Goal: Information Seeking & Learning: Check status

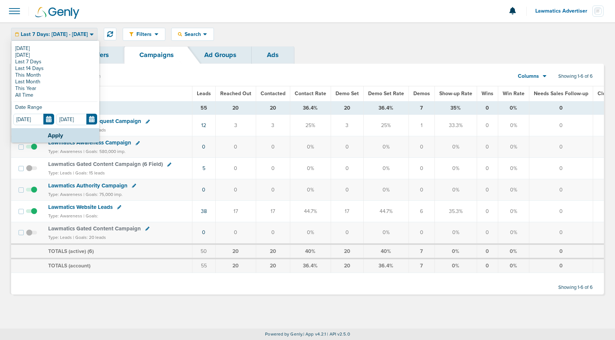
scroll to position [0, 12]
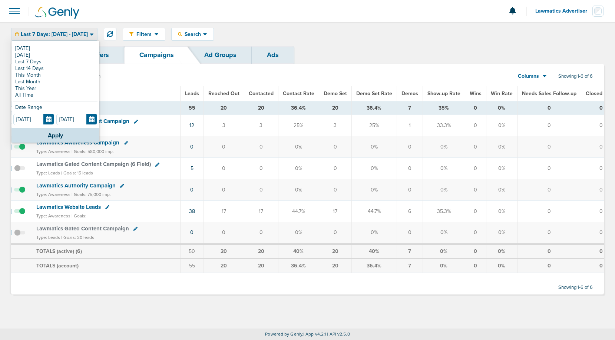
click at [286, 33] on div "Filters Active Only Settings Status Active Inactive Objectives MQL SQL Traffic …" at bounding box center [363, 34] width 481 height 13
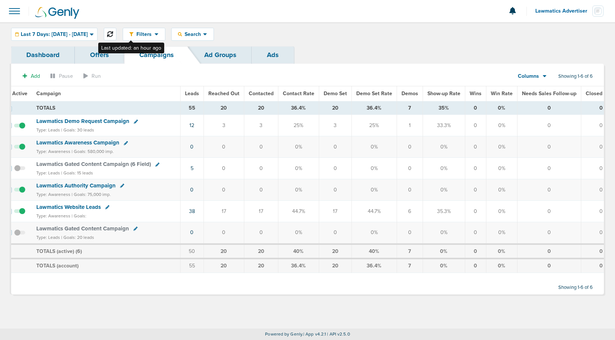
click at [116, 30] on button at bounding box center [110, 34] width 13 height 13
click at [75, 34] on span "Last 7 Days: [DATE] - [DATE]" at bounding box center [54, 34] width 67 height 5
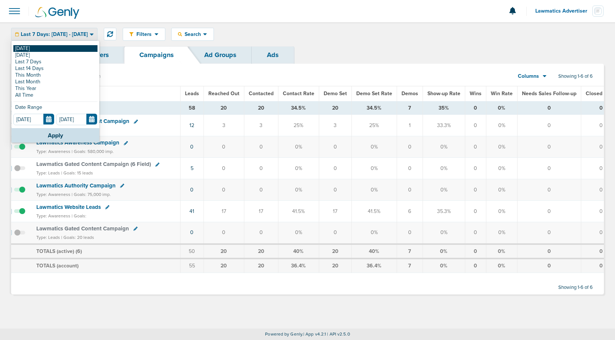
click at [56, 49] on link "[DATE]" at bounding box center [55, 48] width 84 height 7
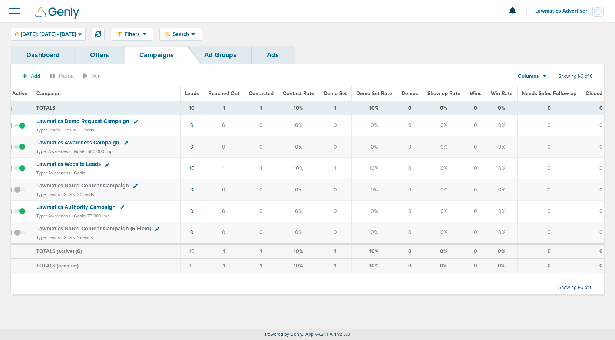
click at [191, 92] on span "Leads" at bounding box center [192, 93] width 14 height 6
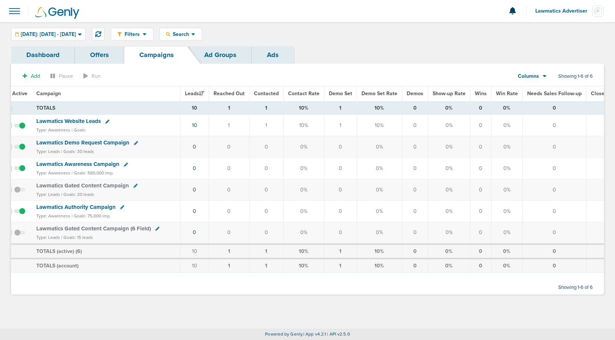
click at [88, 121] on span "Lawmatics Website Leads" at bounding box center [68, 121] width 65 height 7
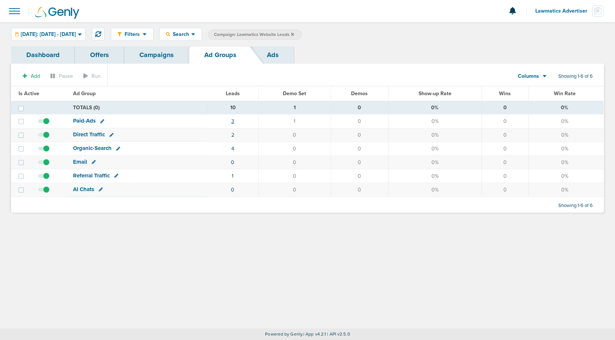
click at [233, 119] on link "3" at bounding box center [232, 121] width 3 height 6
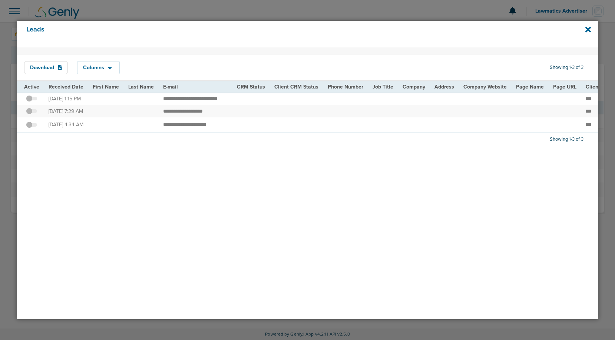
click at [584, 30] on div "Leads" at bounding box center [308, 34] width 582 height 27
click at [588, 30] on icon at bounding box center [589, 30] width 6 height 6
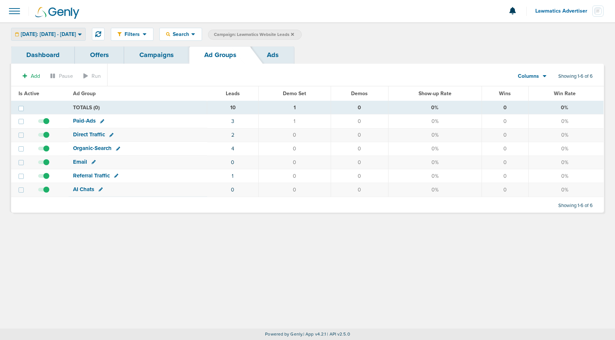
click at [66, 38] on div "[DATE]: [DATE] - [DATE]" at bounding box center [48, 34] width 74 height 12
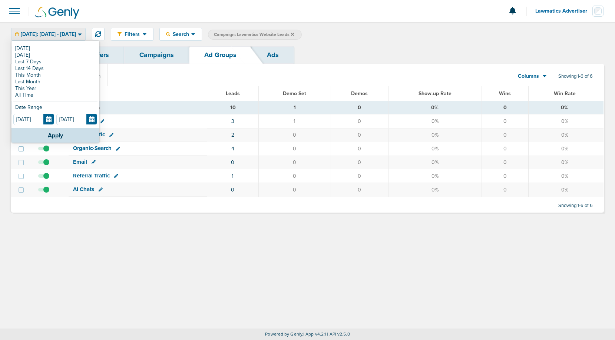
click at [155, 59] on link "Campaigns" at bounding box center [156, 54] width 65 height 17
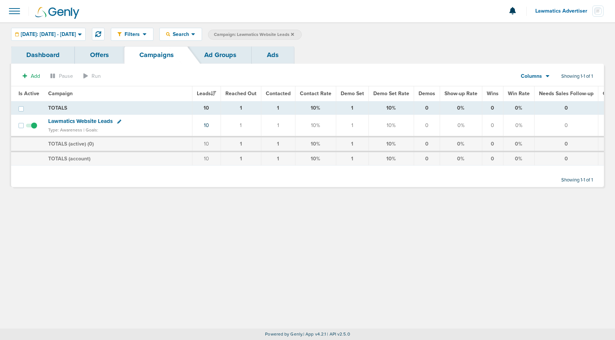
click at [96, 122] on span "Lawmatics Website Leads" at bounding box center [80, 121] width 65 height 7
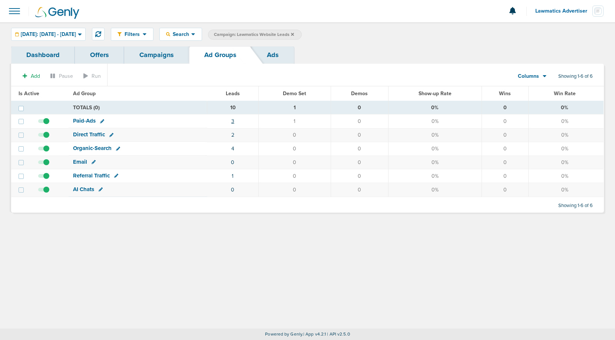
click at [233, 121] on link "3" at bounding box center [232, 121] width 3 height 6
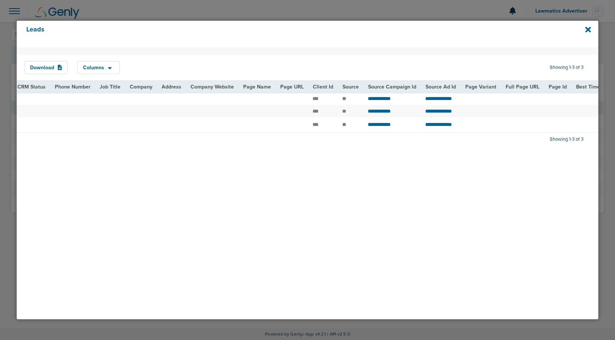
scroll to position [0, 29]
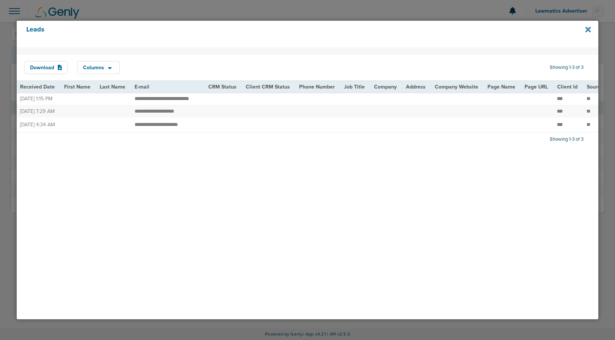
click at [587, 31] on icon at bounding box center [589, 30] width 6 height 6
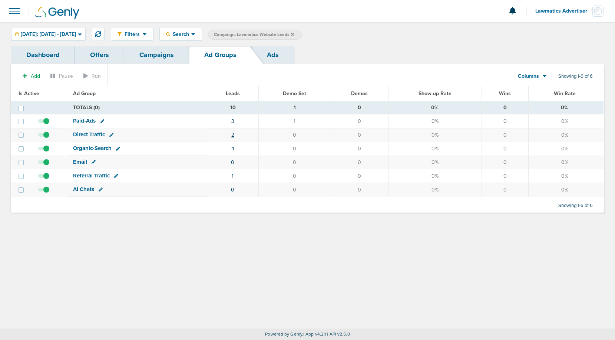
click at [234, 134] on link "2" at bounding box center [232, 135] width 3 height 6
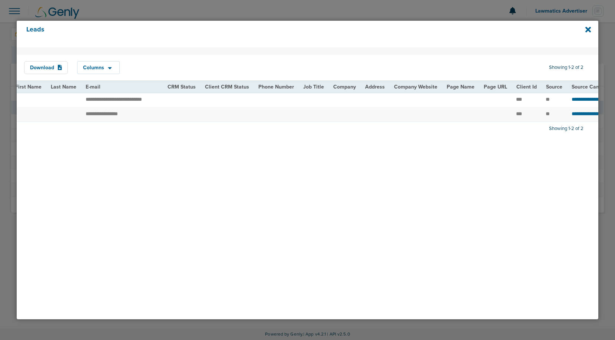
scroll to position [0, 0]
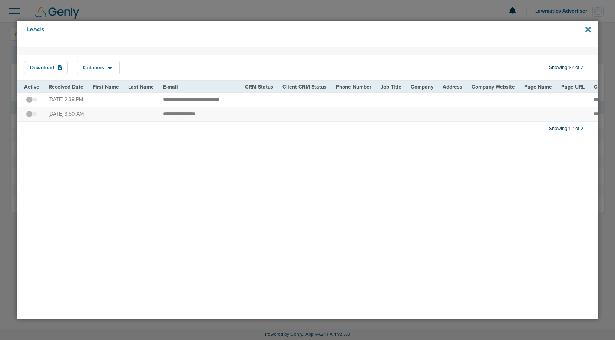
click at [589, 29] on icon at bounding box center [589, 30] width 6 height 6
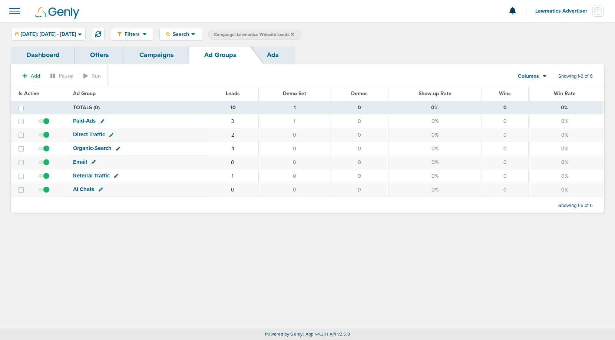
click at [234, 148] on link "4" at bounding box center [232, 149] width 3 height 6
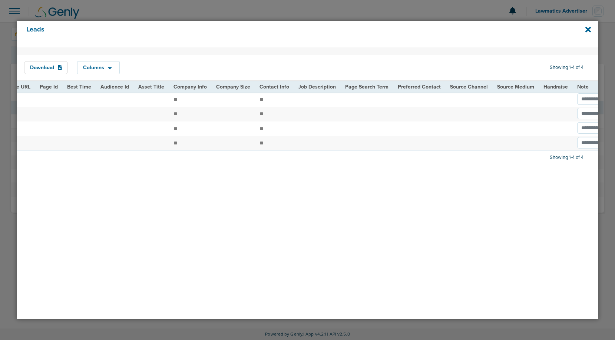
scroll to position [0, 832]
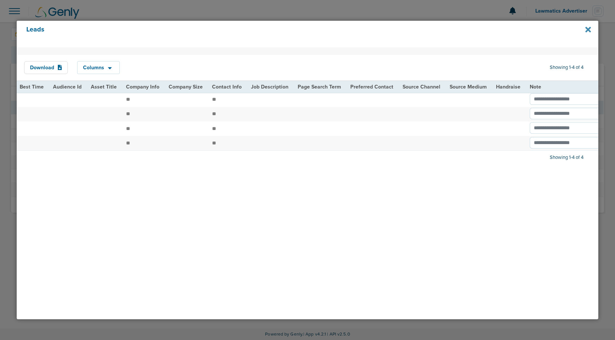
click at [587, 29] on icon at bounding box center [589, 30] width 6 height 6
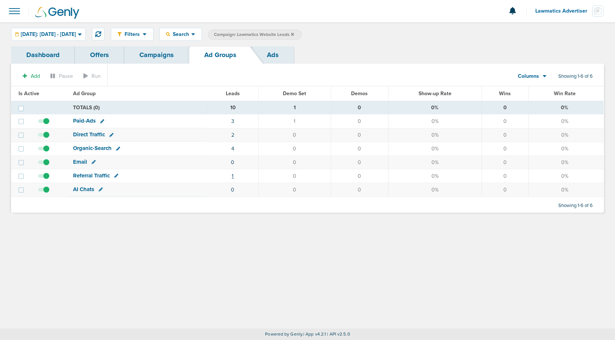
click at [233, 175] on link "1" at bounding box center [233, 176] width 2 height 6
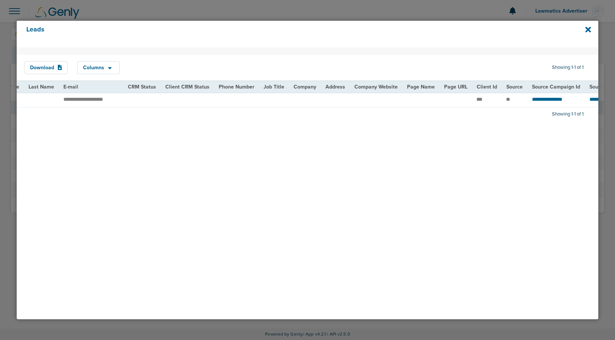
scroll to position [0, 0]
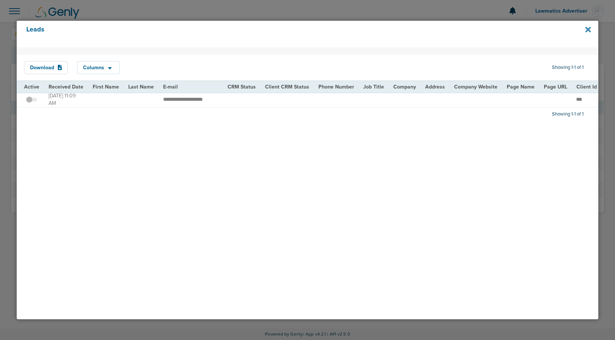
click at [588, 29] on icon at bounding box center [589, 30] width 6 height 6
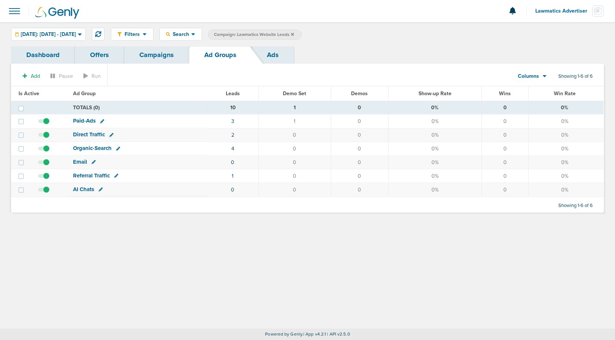
click at [151, 56] on link "Campaigns" at bounding box center [156, 54] width 65 height 17
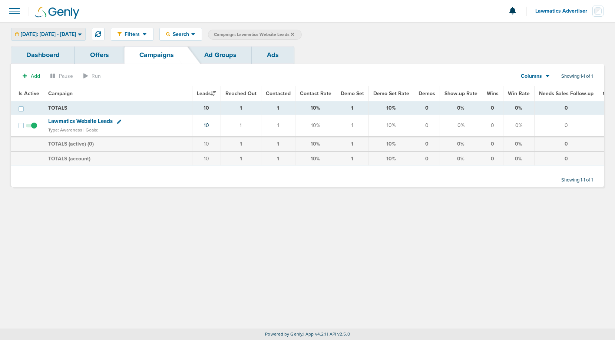
click at [62, 33] on span "[DATE]: [DATE] - [DATE]" at bounding box center [48, 34] width 55 height 5
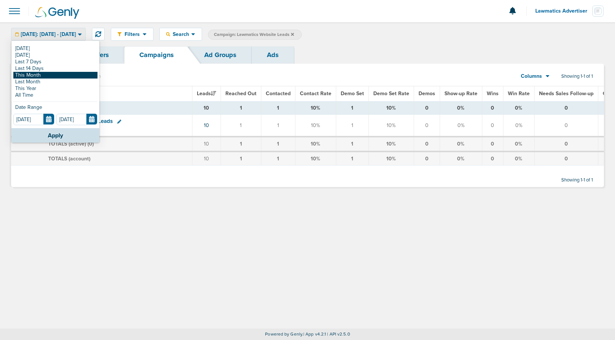
click at [37, 75] on link "This Month" at bounding box center [55, 75] width 84 height 7
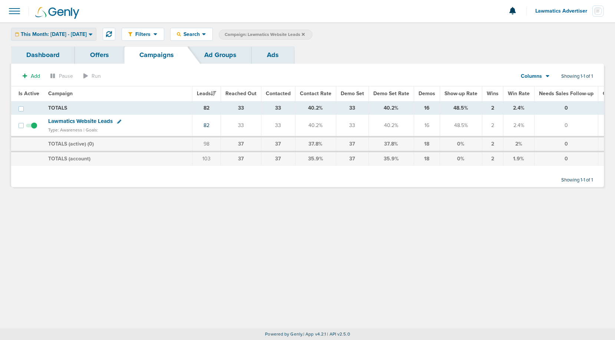
click at [70, 32] on span "This Month: [DATE] - [DATE]" at bounding box center [54, 34] width 66 height 5
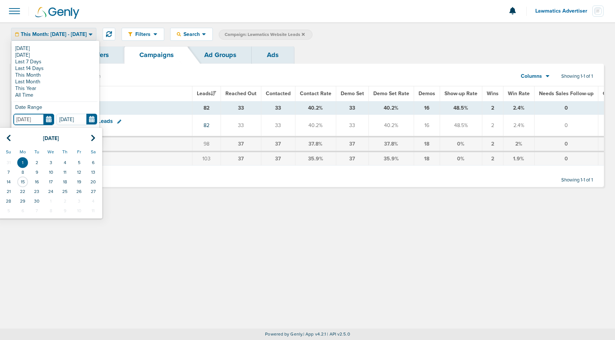
click at [47, 118] on input "[DATE]" at bounding box center [33, 119] width 41 height 11
click at [7, 134] on th at bounding box center [8, 138] width 14 height 15
click at [80, 161] on td "1" at bounding box center [79, 163] width 14 height 10
type input "[DATE]"
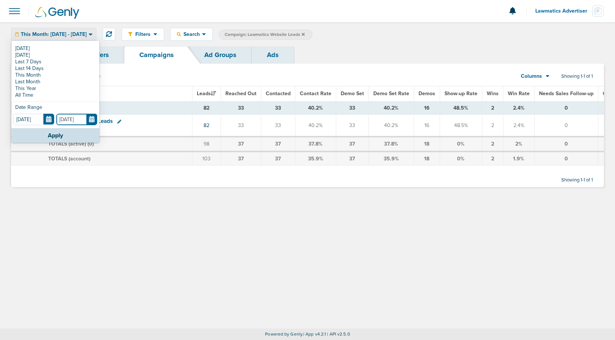
click at [92, 120] on input "[DATE]" at bounding box center [76, 119] width 41 height 11
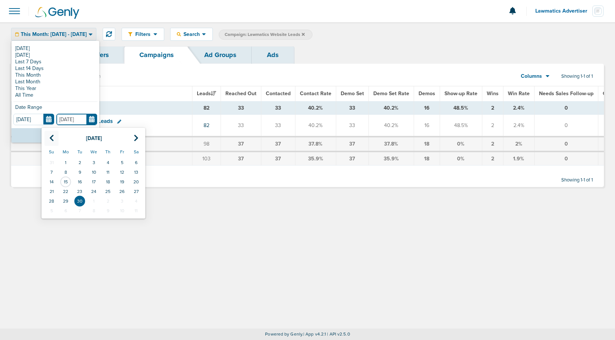
click at [48, 135] on th at bounding box center [51, 138] width 14 height 15
click at [125, 180] on td "15" at bounding box center [122, 182] width 14 height 10
type input "[DATE]"
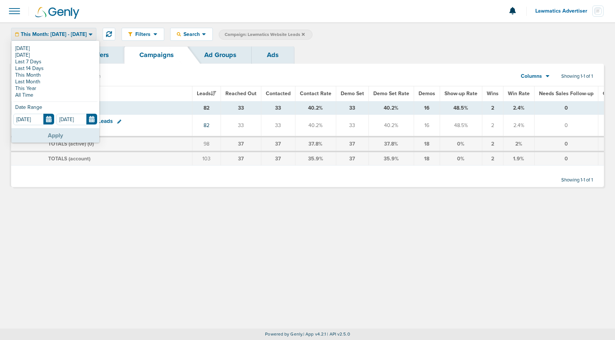
click at [50, 129] on button "Apply" at bounding box center [55, 135] width 88 height 14
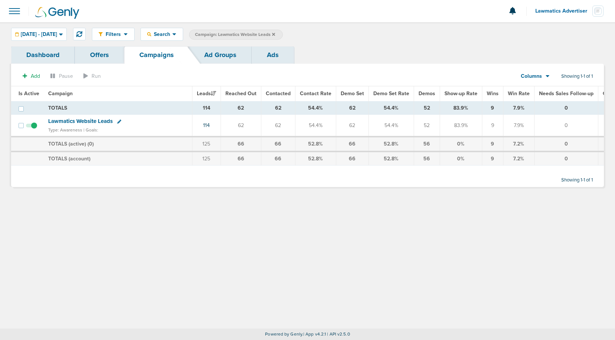
click at [72, 120] on span "Lawmatics Website Leads" at bounding box center [80, 121] width 65 height 7
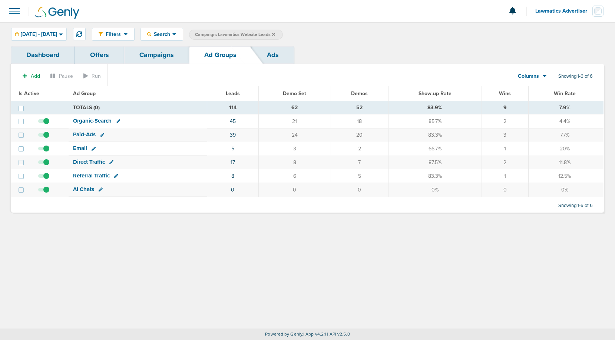
click at [234, 147] on link "5" at bounding box center [232, 149] width 3 height 6
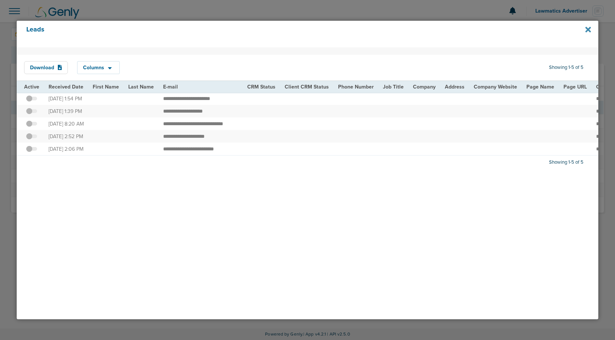
click at [587, 30] on icon at bounding box center [589, 30] width 6 height 6
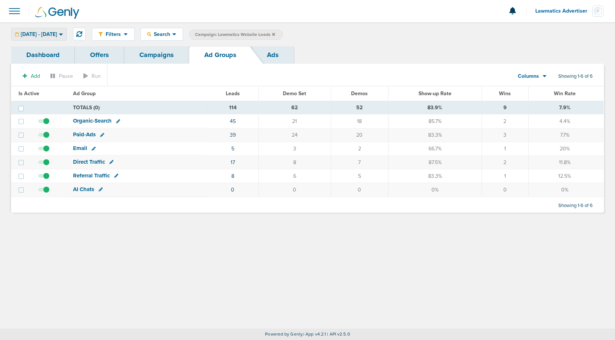
click at [57, 36] on span "[DATE] - [DATE]" at bounding box center [39, 34] width 36 height 5
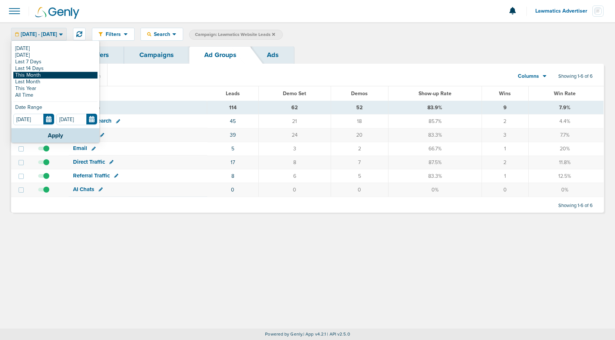
click at [46, 73] on link "This Month" at bounding box center [55, 75] width 84 height 7
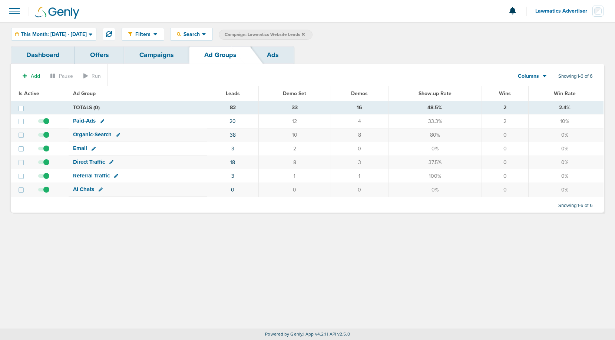
click at [92, 26] on div "Filters Active Only Settings Status Active Inactive Objectives MQL SQL Traffic …" at bounding box center [307, 34] width 615 height 24
click at [87, 32] on span "This Month: [DATE] - [DATE]" at bounding box center [54, 34] width 66 height 5
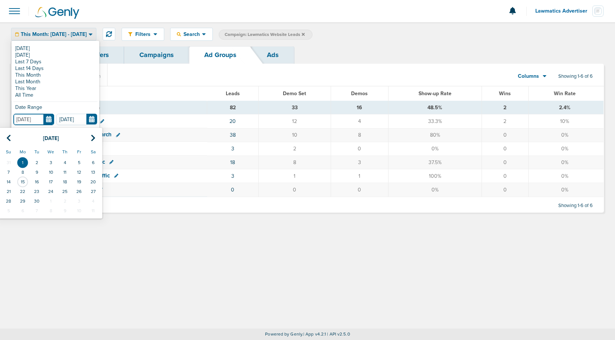
click at [48, 120] on input "[DATE]" at bounding box center [33, 119] width 41 height 11
click at [8, 136] on icon at bounding box center [8, 138] width 5 height 7
click at [79, 162] on td "1" at bounding box center [79, 163] width 14 height 10
type input "[DATE]"
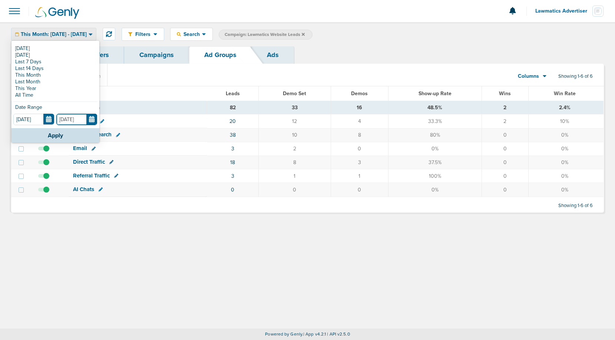
click at [95, 118] on input "[DATE]" at bounding box center [76, 119] width 41 height 11
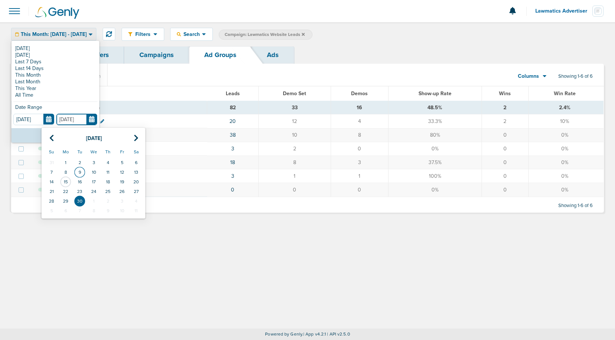
click at [78, 173] on td "9" at bounding box center [80, 173] width 14 height 10
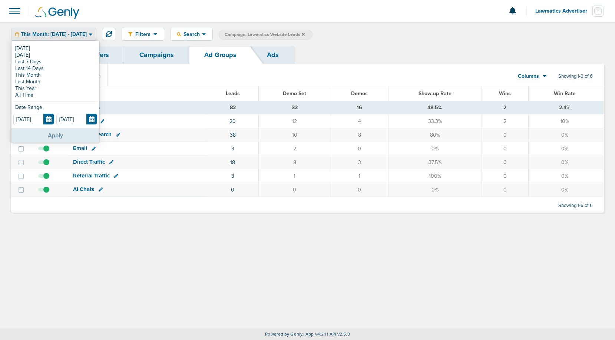
click at [56, 134] on button "Apply" at bounding box center [55, 135] width 88 height 14
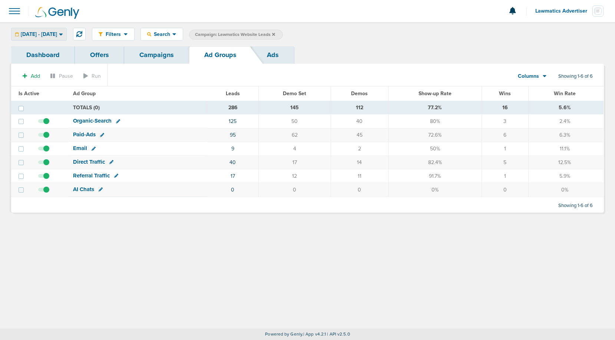
click at [57, 36] on span "[DATE] - [DATE]" at bounding box center [39, 34] width 36 height 5
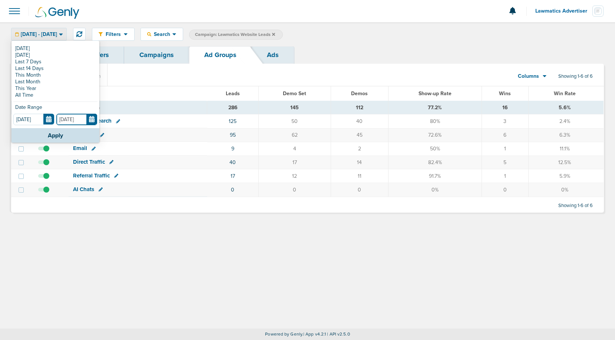
click at [90, 118] on input "[DATE]" at bounding box center [76, 119] width 41 height 11
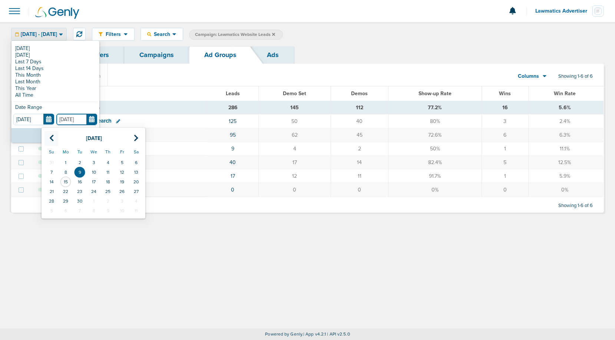
click at [49, 136] on icon at bounding box center [51, 138] width 5 height 7
click at [122, 179] on td "15" at bounding box center [122, 182] width 14 height 10
type input "[DATE]"
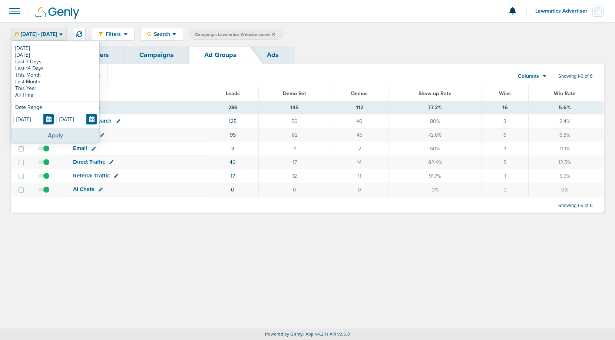
click at [61, 136] on button "Apply" at bounding box center [55, 135] width 88 height 14
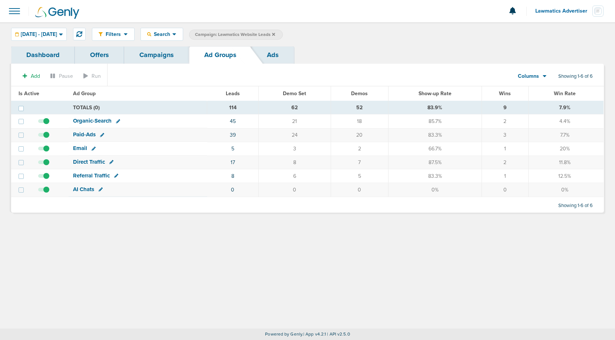
click at [160, 59] on link "Campaigns" at bounding box center [156, 54] width 65 height 17
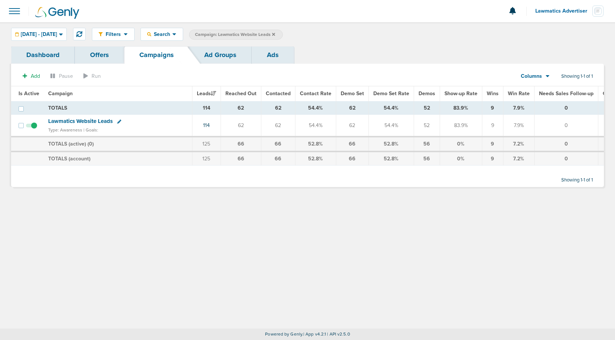
click at [275, 33] on icon at bounding box center [273, 34] width 3 height 3
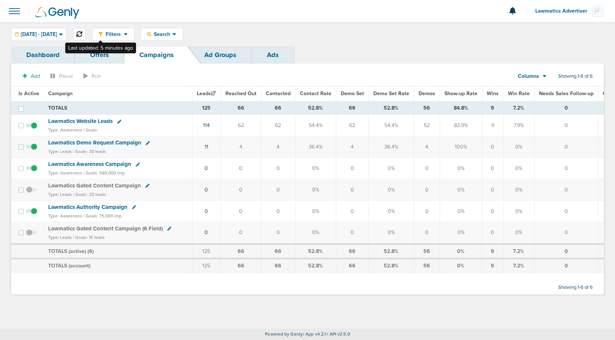
click at [86, 30] on button at bounding box center [79, 34] width 13 height 13
click at [43, 30] on div "[DATE] - [DATE]" at bounding box center [38, 34] width 55 height 12
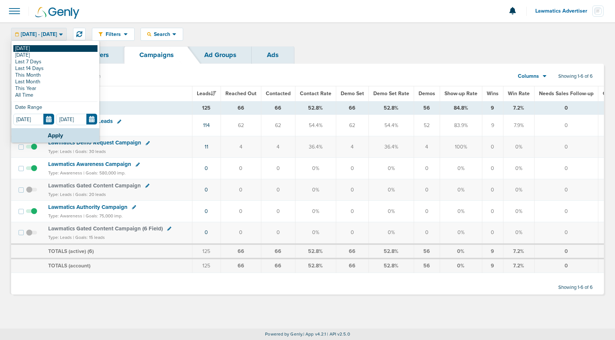
click at [36, 46] on link "[DATE]" at bounding box center [55, 48] width 84 height 7
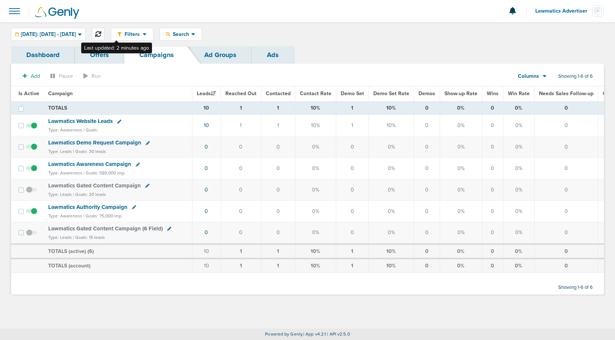
click at [101, 33] on icon at bounding box center [98, 34] width 6 height 6
click at [76, 34] on span "[DATE]: [DATE] - [DATE]" at bounding box center [48, 34] width 55 height 5
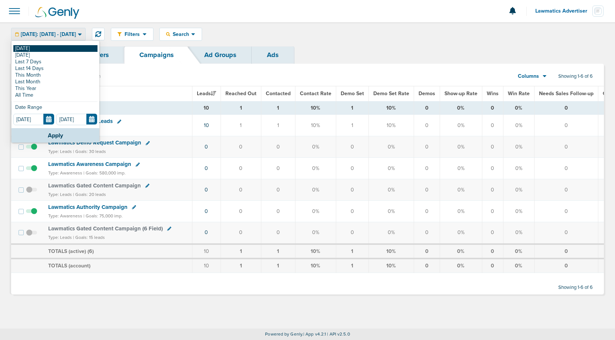
click at [66, 47] on link "[DATE]" at bounding box center [55, 48] width 84 height 7
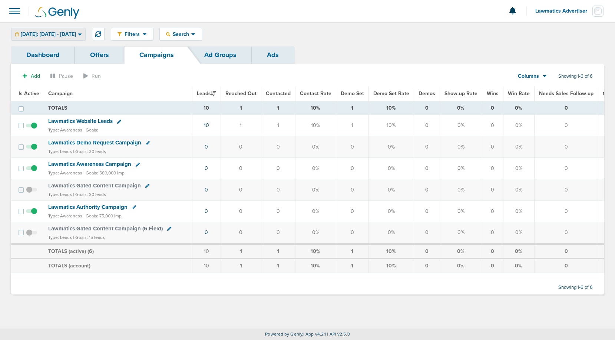
click at [71, 32] on span "[DATE]: [DATE] - [DATE]" at bounding box center [48, 34] width 55 height 5
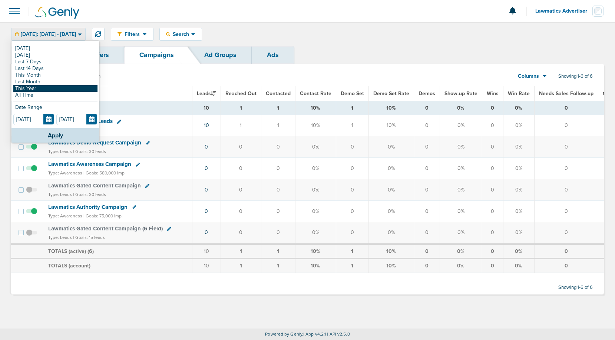
click at [36, 90] on link "This Year" at bounding box center [55, 88] width 84 height 7
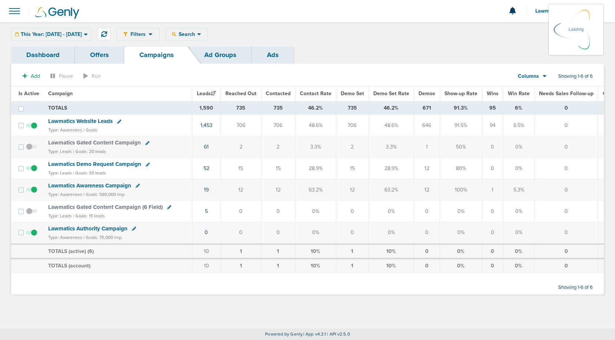
drag, startPoint x: 305, startPoint y: 109, endPoint x: 324, endPoint y: 109, distance: 18.9
click at [324, 109] on td "46.2%" at bounding box center [315, 108] width 41 height 14
drag, startPoint x: 301, startPoint y: 127, endPoint x: 323, endPoint y: 127, distance: 21.5
click at [323, 127] on td "48.6%" at bounding box center [315, 126] width 41 height 22
copy td "48.6%"
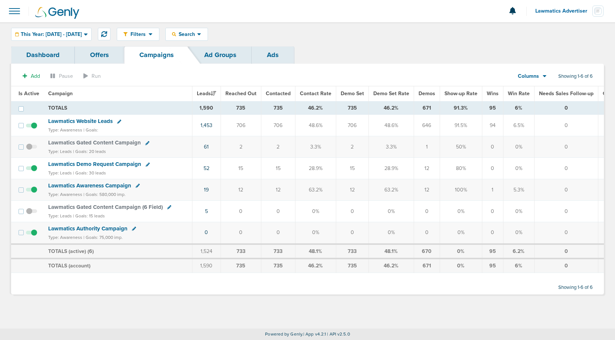
click at [78, 188] on span "Lawmatics Awareness Campaign" at bounding box center [89, 185] width 83 height 7
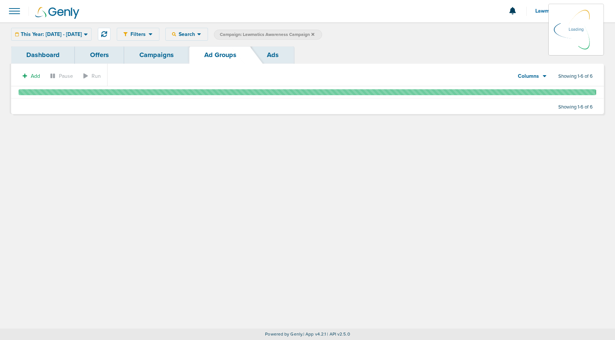
click at [49, 54] on link "Dashboard" at bounding box center [43, 54] width 64 height 17
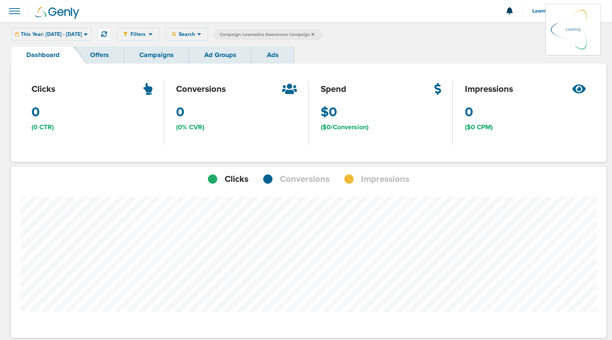
scroll to position [577, 590]
click at [305, 179] on span "Conversions" at bounding box center [305, 179] width 50 height 13
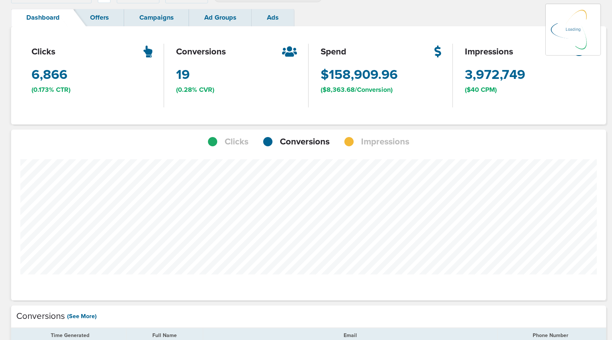
scroll to position [38, 0]
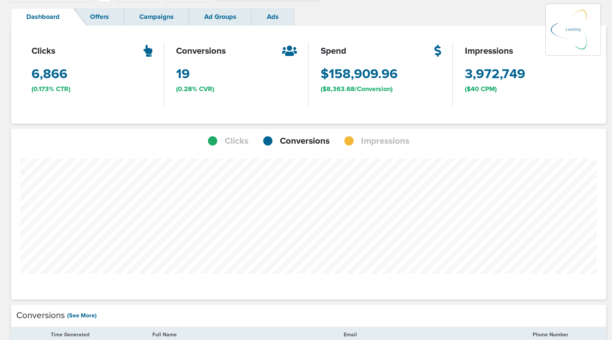
click at [237, 142] on span "Clicks" at bounding box center [237, 141] width 24 height 13
click at [301, 142] on span "Conversions" at bounding box center [305, 141] width 50 height 13
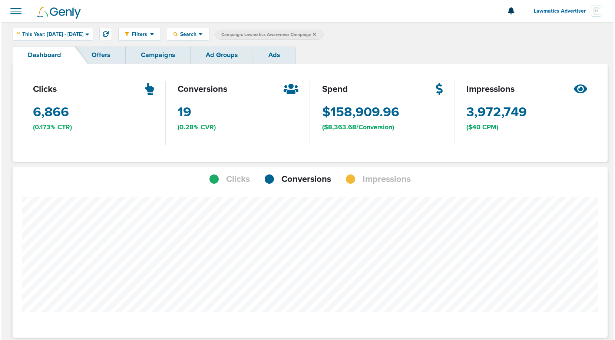
scroll to position [370244, 370232]
click at [156, 53] on link "Campaigns" at bounding box center [156, 54] width 65 height 17
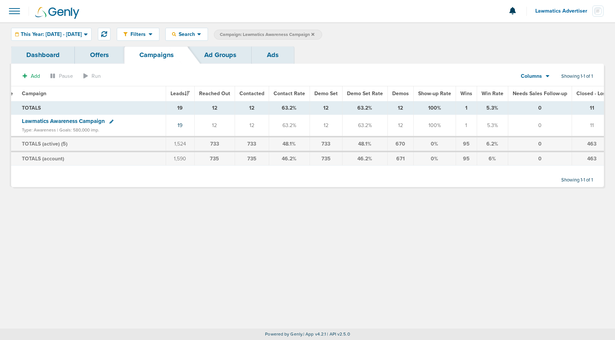
scroll to position [0, 10]
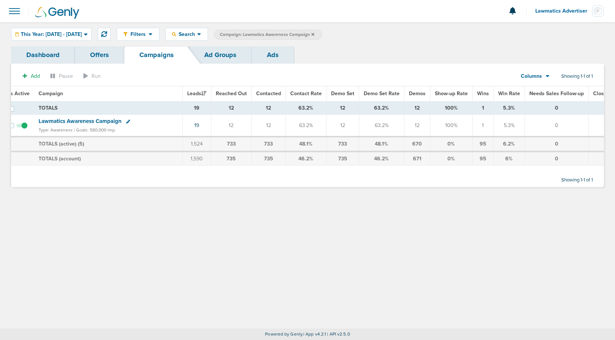
click at [223, 56] on link "Ad Groups" at bounding box center [220, 54] width 63 height 17
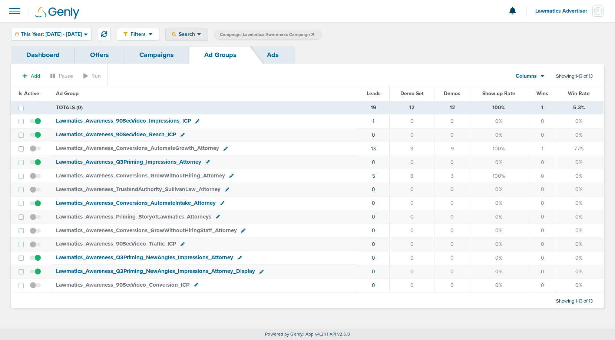
click at [197, 37] on span "Search" at bounding box center [186, 34] width 21 height 6
click at [209, 57] on link "Campaign" at bounding box center [203, 58] width 74 height 9
select select "cmpName"
click at [314, 35] on icon at bounding box center [312, 34] width 3 height 4
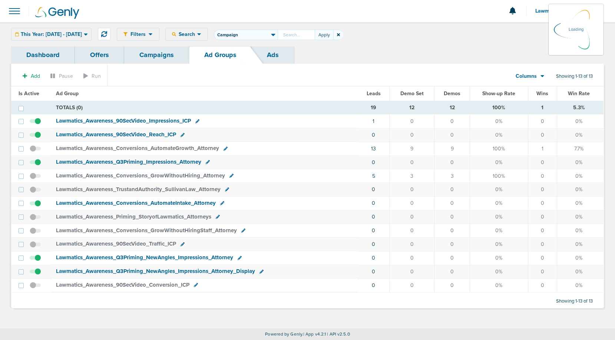
click at [340, 35] on icon at bounding box center [338, 34] width 3 height 3
click at [156, 49] on link "Campaigns" at bounding box center [156, 54] width 65 height 17
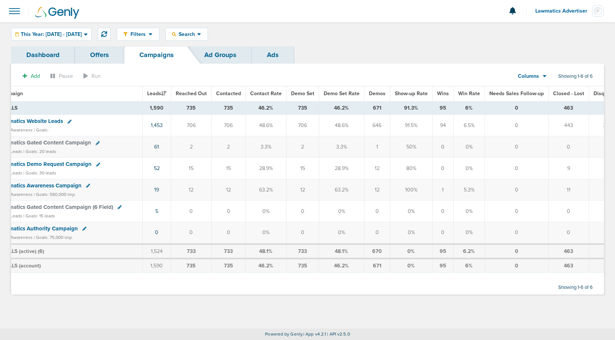
scroll to position [0, 47]
click at [69, 36] on span "This Year: [DATE] - [DATE]" at bounding box center [51, 34] width 61 height 5
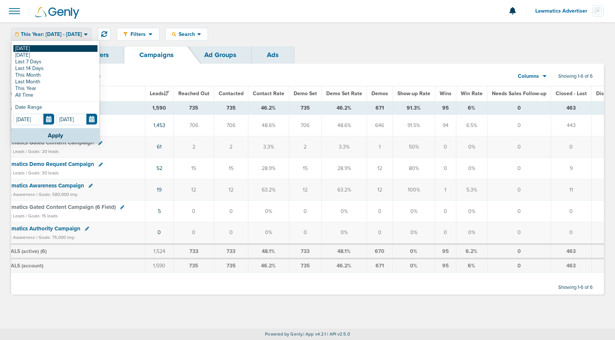
click at [44, 48] on link "[DATE]" at bounding box center [55, 48] width 84 height 7
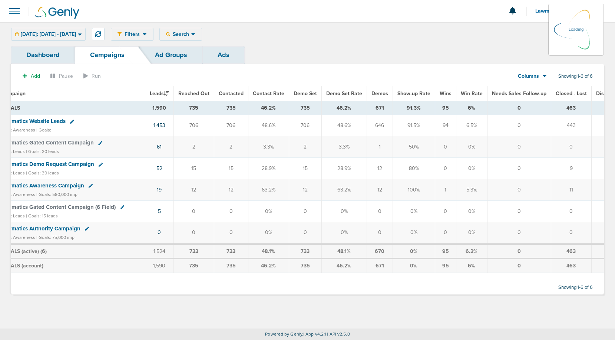
drag, startPoint x: 306, startPoint y: 277, endPoint x: 215, endPoint y: 277, distance: 90.5
click at [215, 277] on div "Add Pause Run Columns Media Stats Sales Performance Custom Showing 1-6 of 6 Is …" at bounding box center [307, 181] width 593 height 225
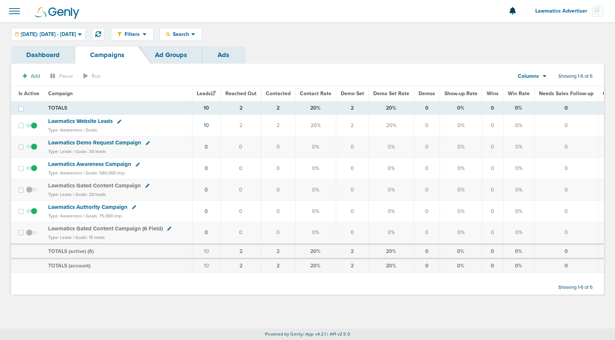
click at [93, 122] on span "Lawmatics Website Leads" at bounding box center [80, 121] width 65 height 7
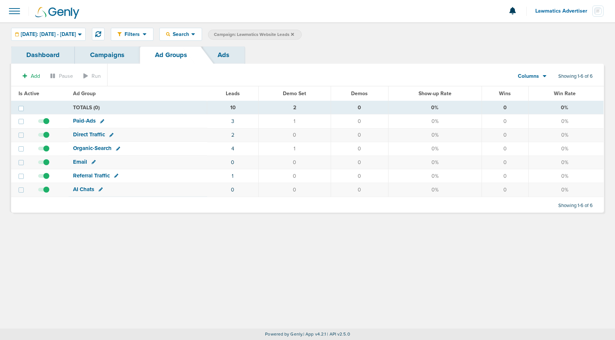
click at [98, 55] on link "Campaigns" at bounding box center [107, 54] width 65 height 17
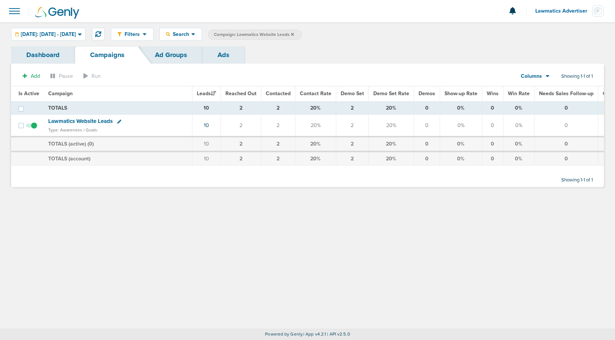
click at [294, 33] on icon at bounding box center [292, 34] width 3 height 4
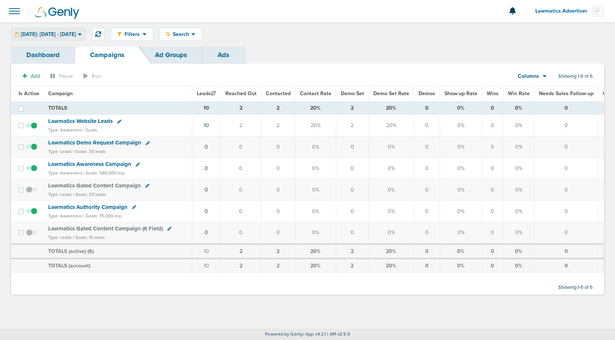
click at [65, 32] on span "[DATE]: [DATE] - [DATE]" at bounding box center [48, 34] width 55 height 5
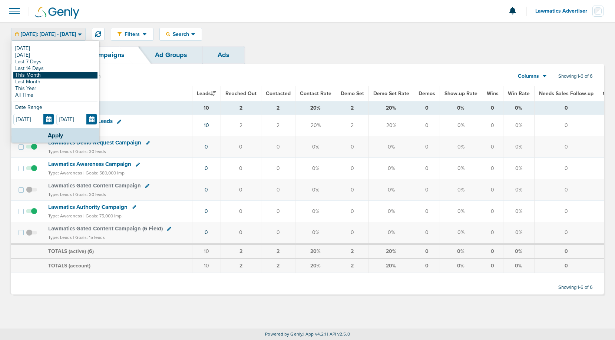
click at [51, 75] on link "This Month" at bounding box center [55, 75] width 84 height 7
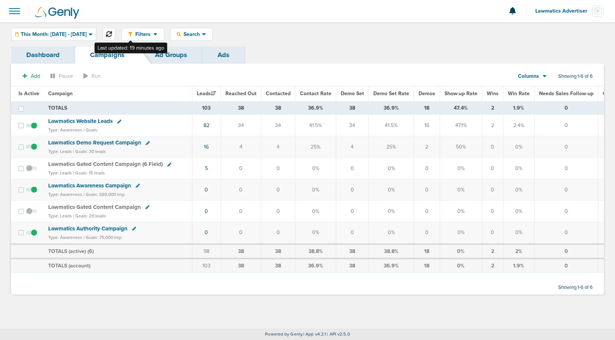
click at [112, 32] on icon at bounding box center [109, 34] width 6 height 6
